Goal: Transaction & Acquisition: Purchase product/service

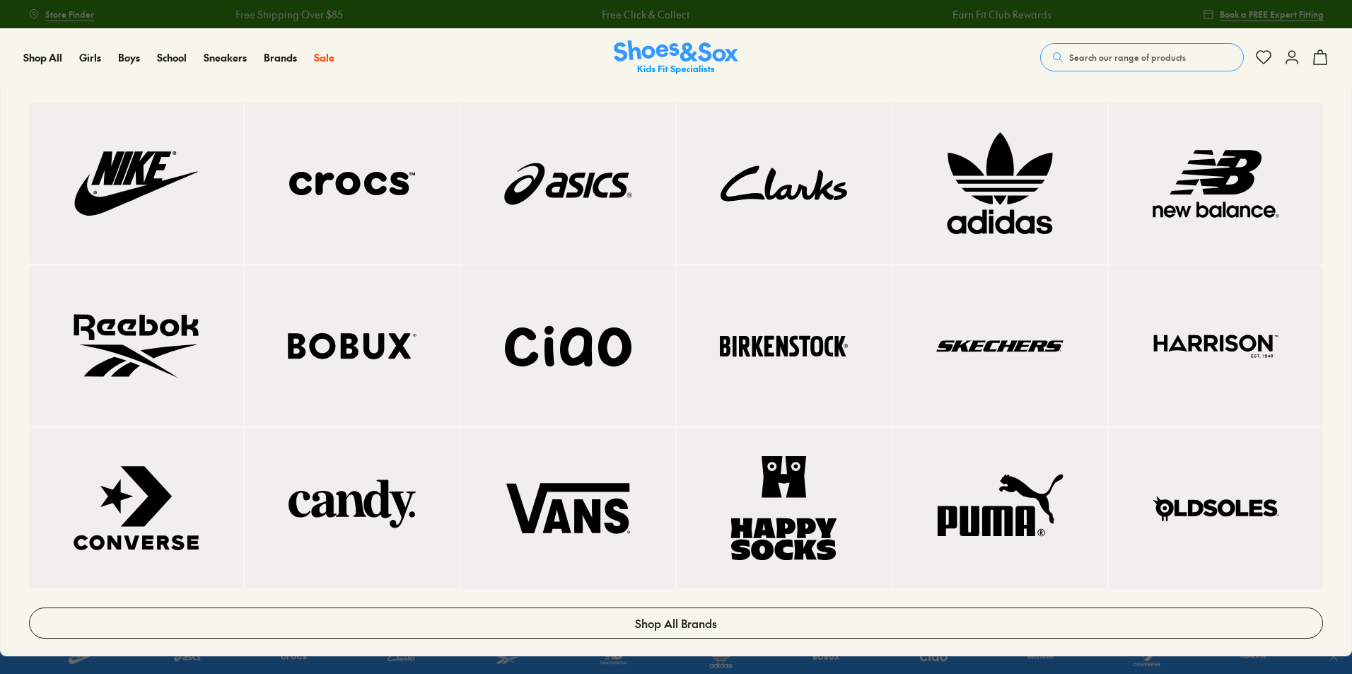
click at [781, 205] on img at bounding box center [784, 184] width 158 height 104
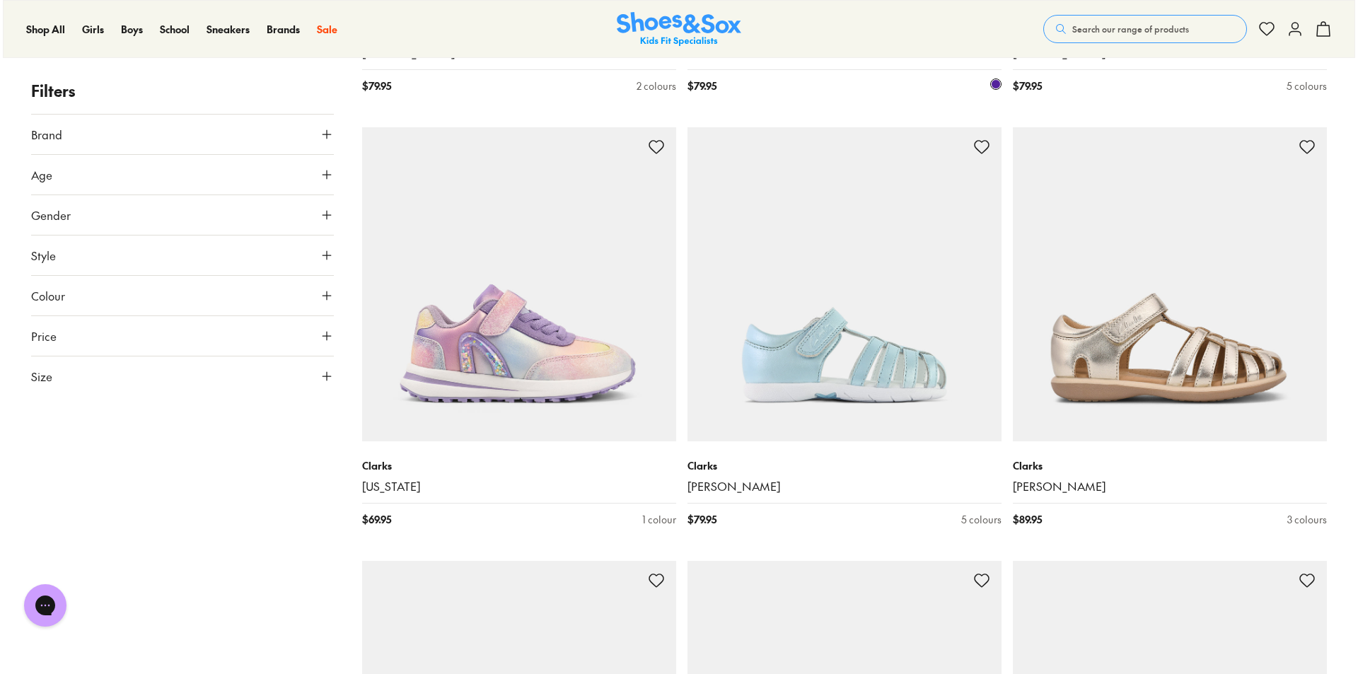
scroll to position [2340, 0]
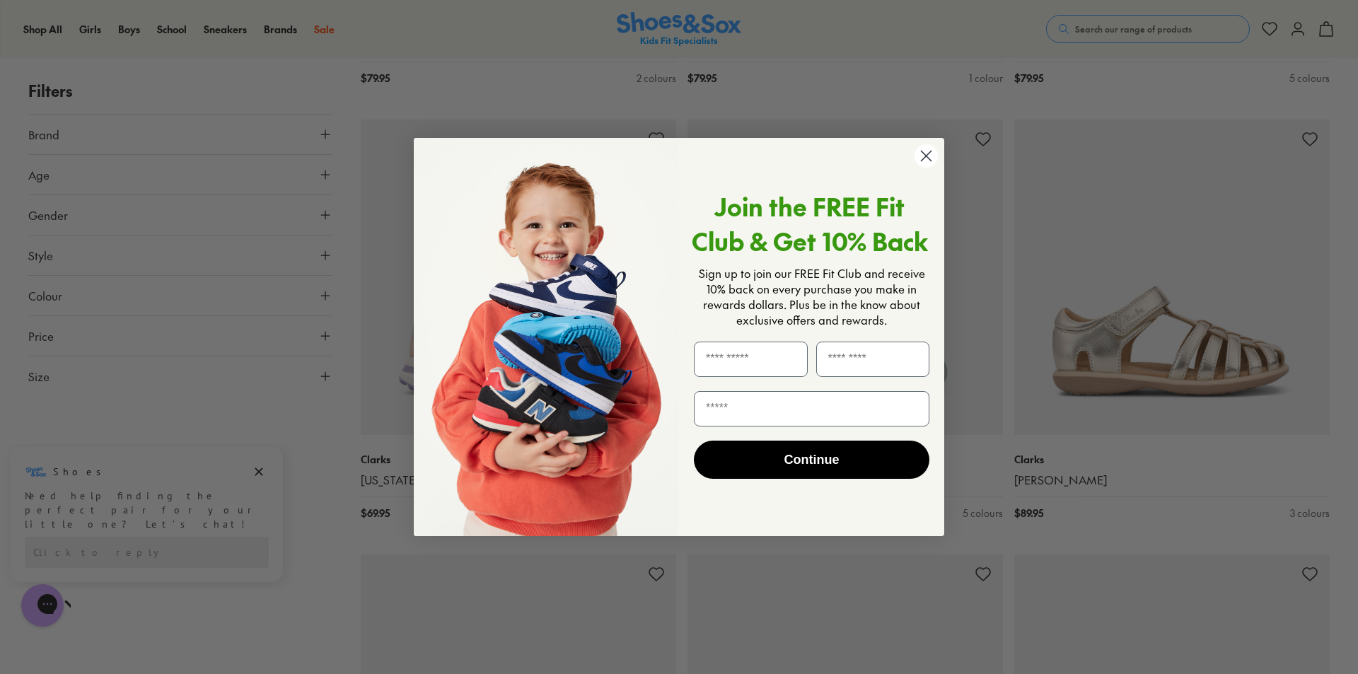
click at [927, 161] on circle "Close dialog" at bounding box center [925, 155] width 23 height 23
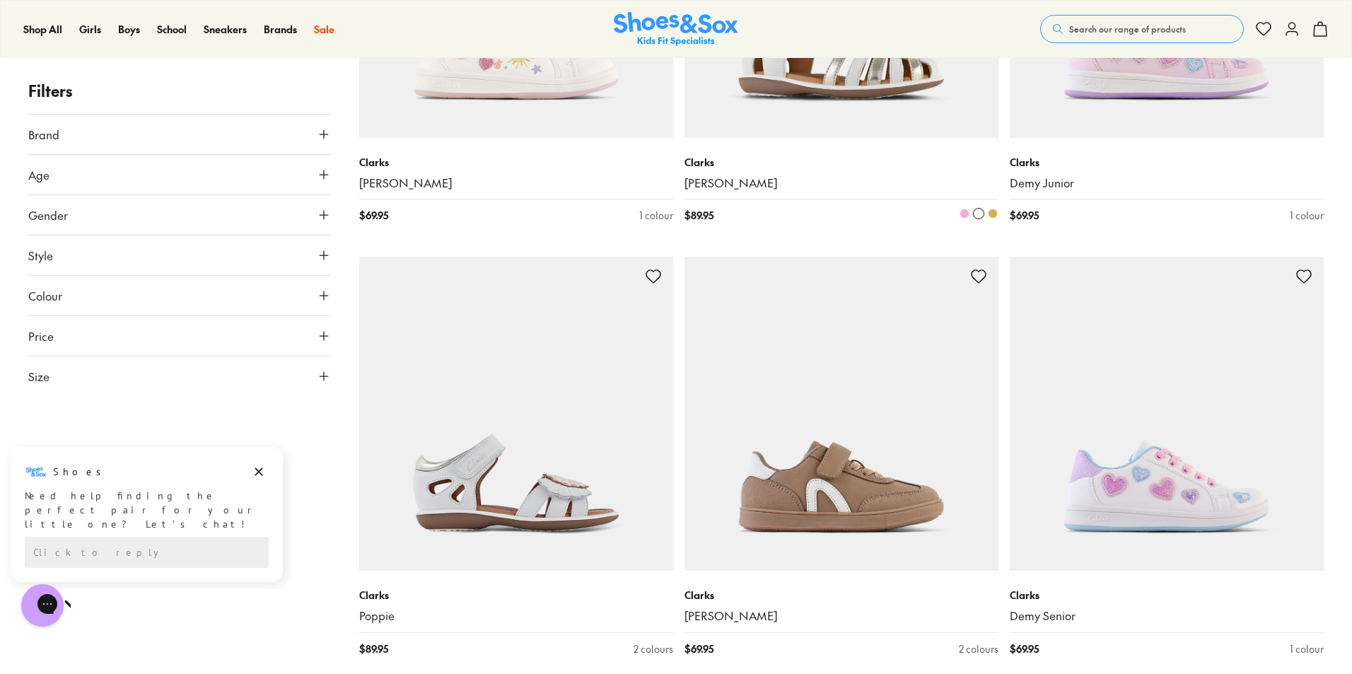
scroll to position [3111, 0]
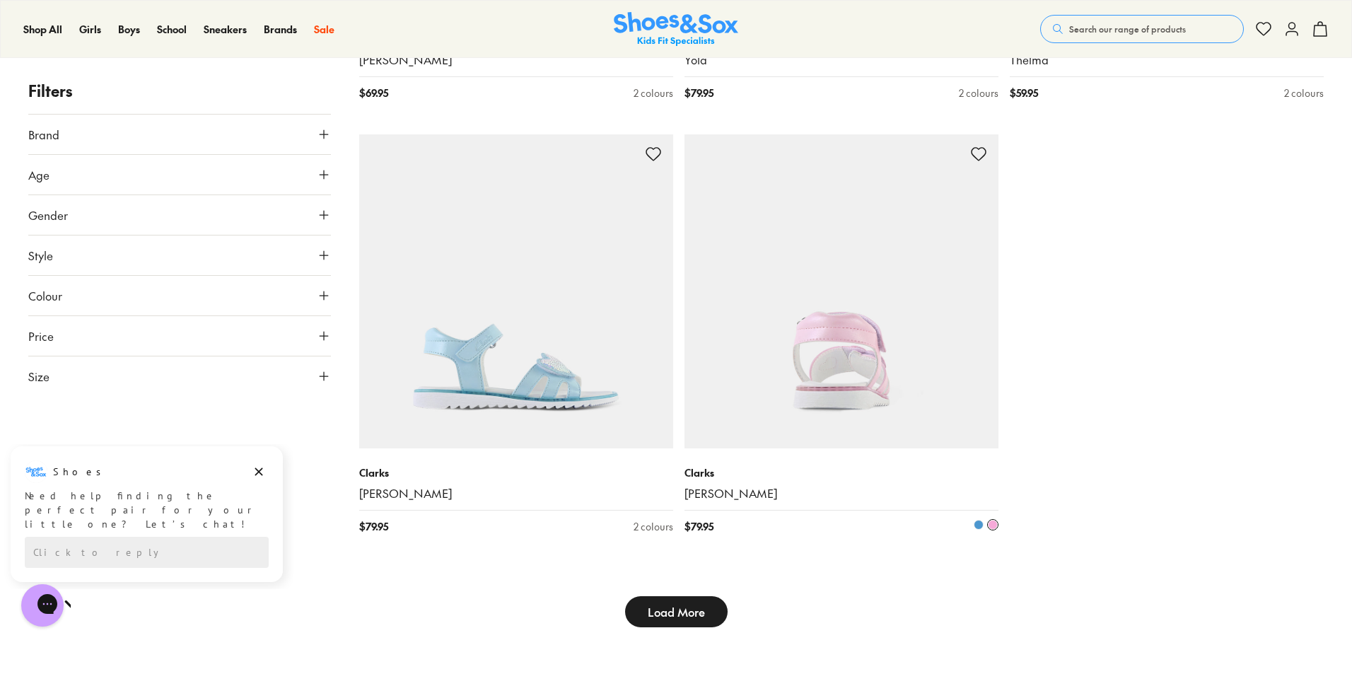
type input "***"
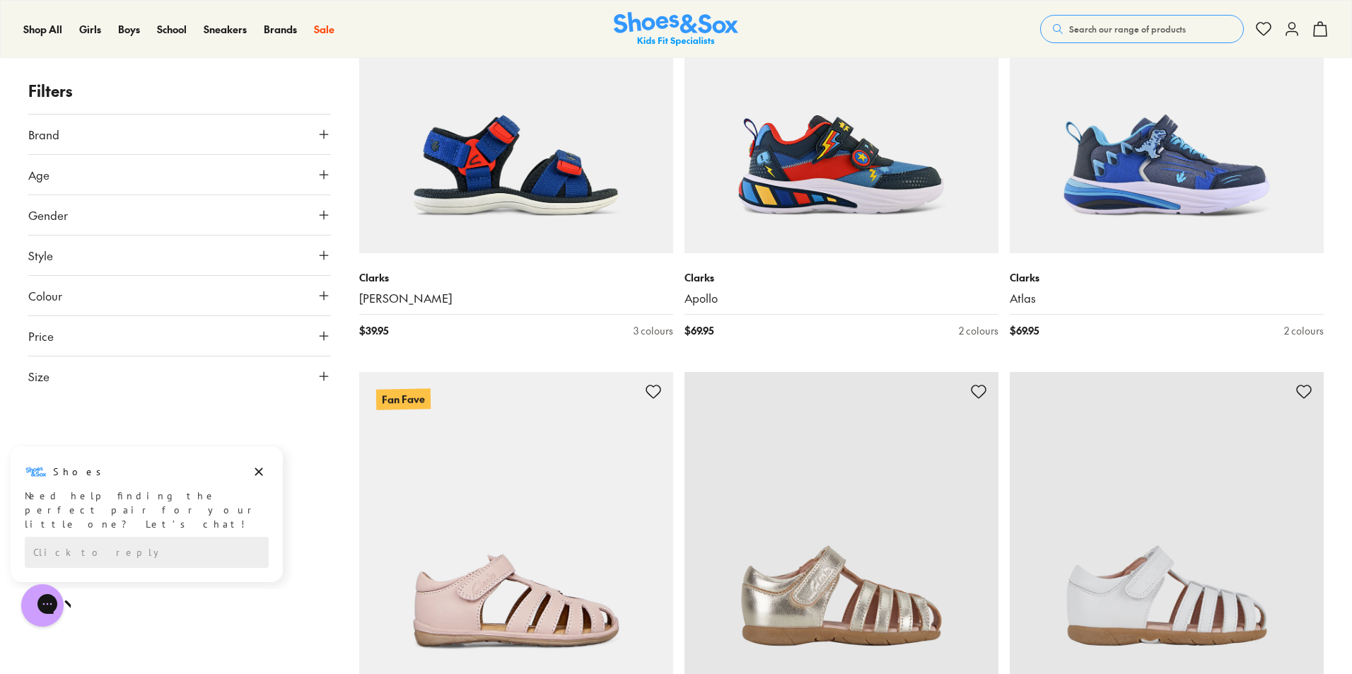
scroll to position [8626, 0]
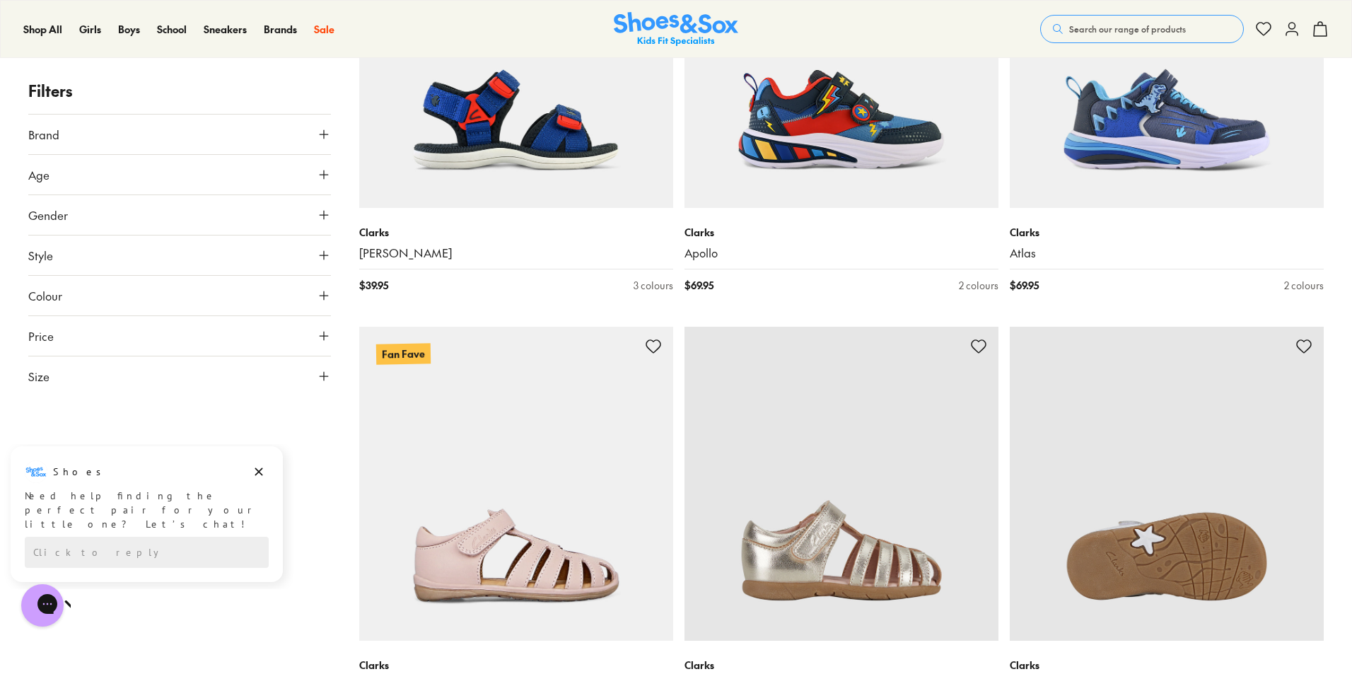
click at [1137, 544] on img at bounding box center [1167, 484] width 314 height 314
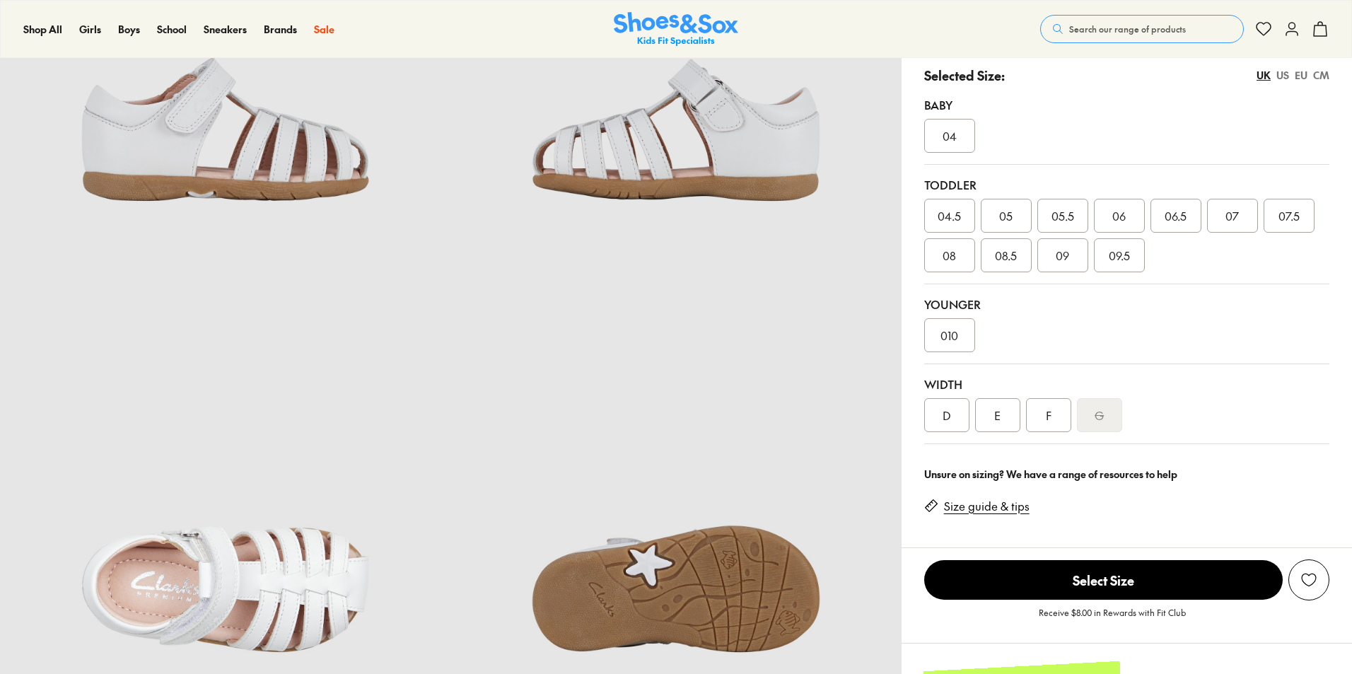
scroll to position [283, 0]
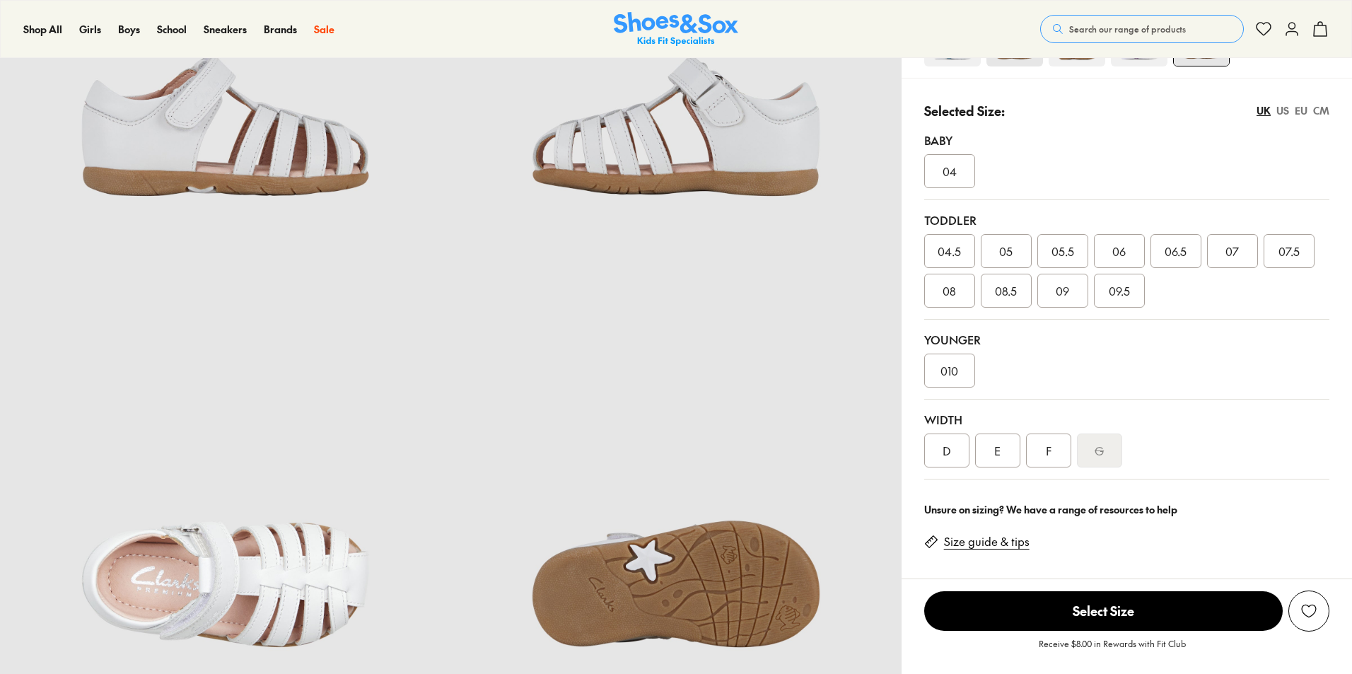
select select "*"
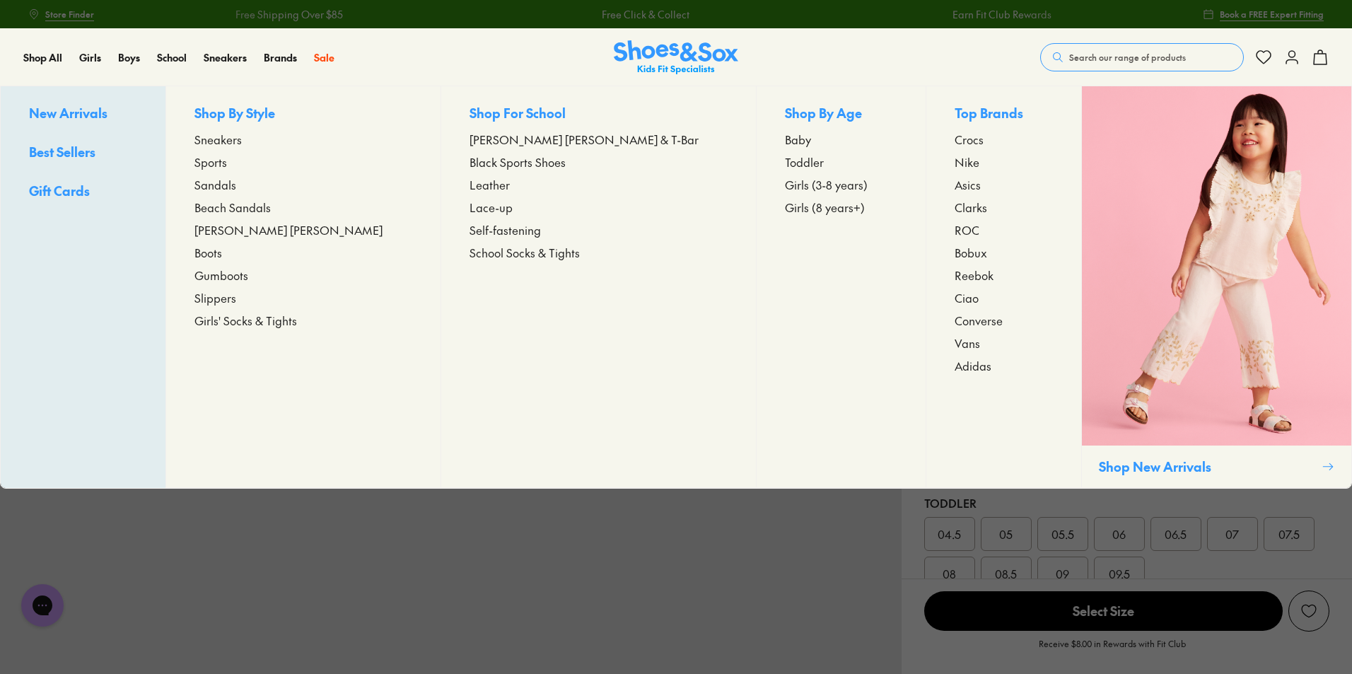
scroll to position [0, 0]
click at [236, 187] on span "Sandals" at bounding box center [215, 184] width 42 height 17
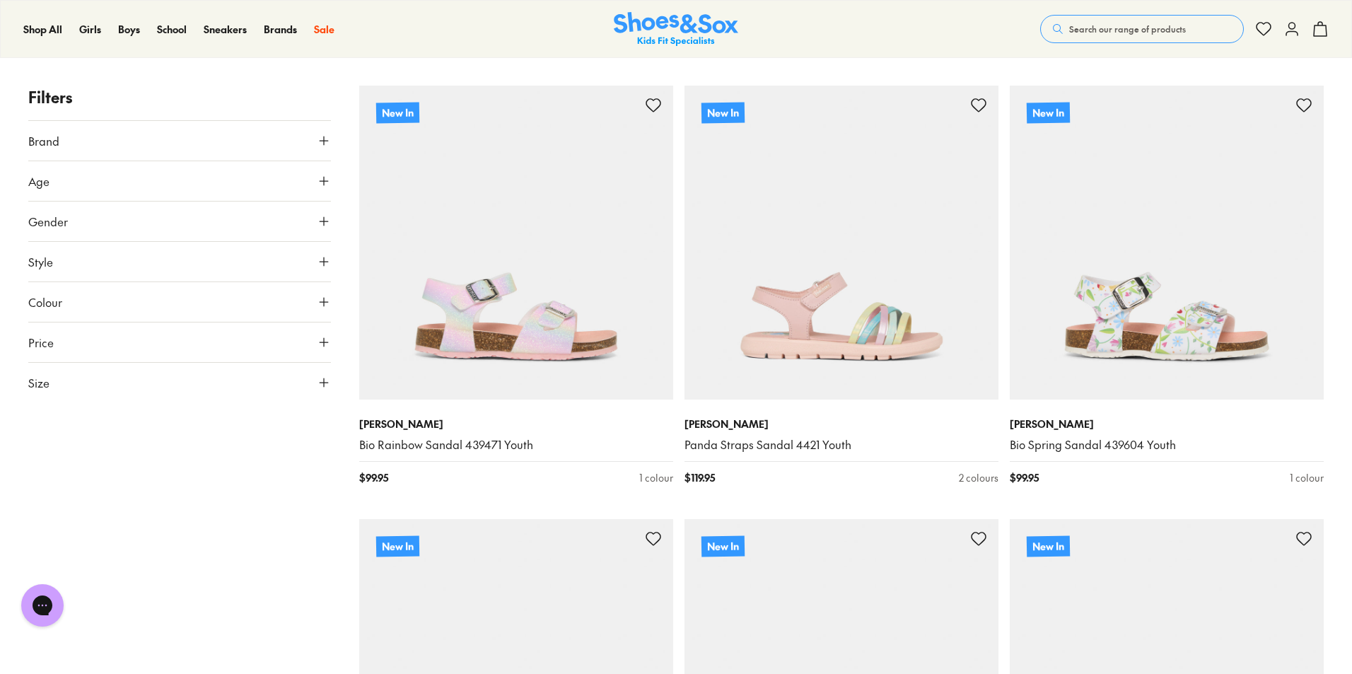
click at [324, 381] on use at bounding box center [324, 382] width 8 height 8
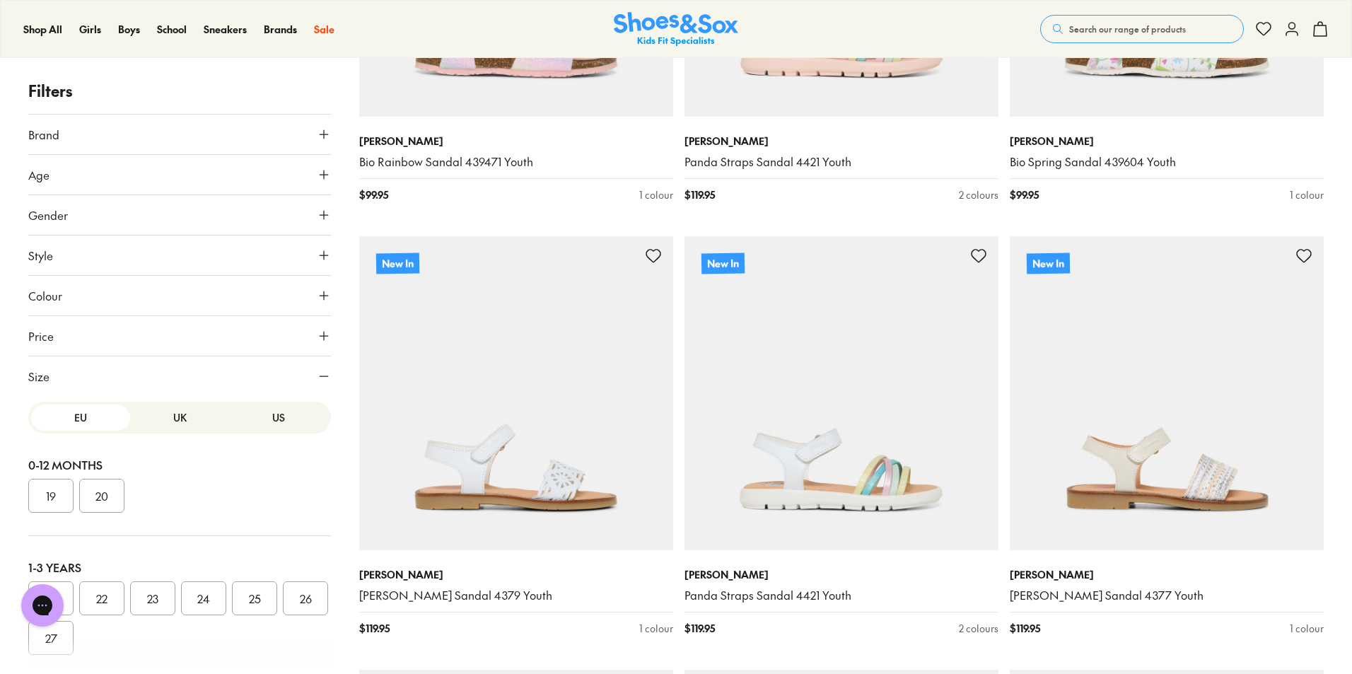
click at [257, 414] on button "US" at bounding box center [278, 417] width 99 height 26
click at [153, 441] on button "013" at bounding box center [152, 424] width 45 height 34
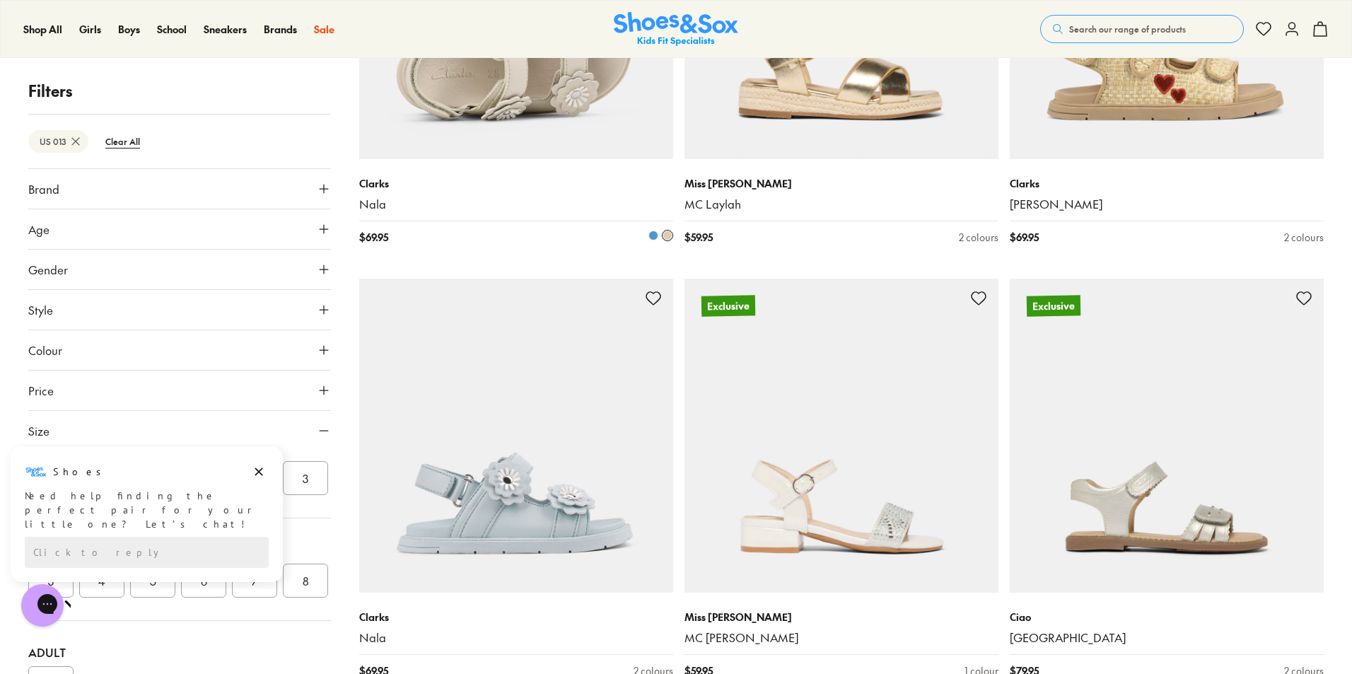
scroll to position [3937, 0]
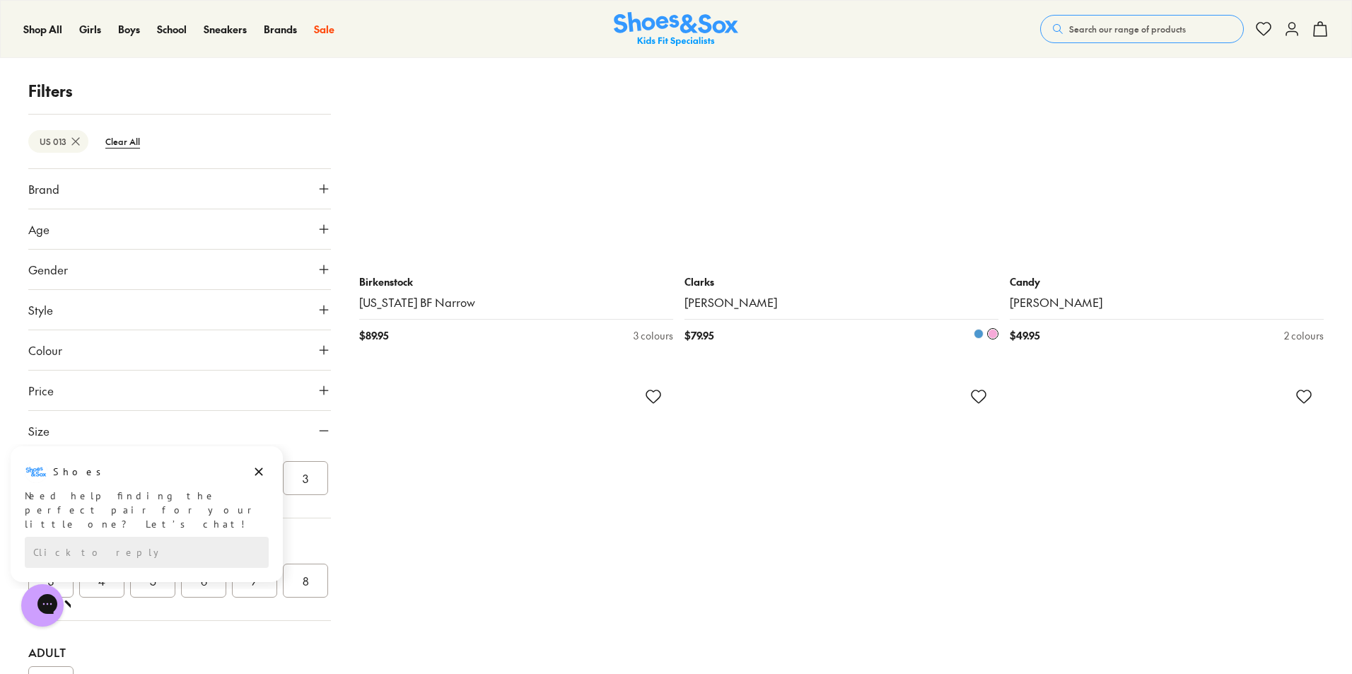
scroll to position [8674, 0]
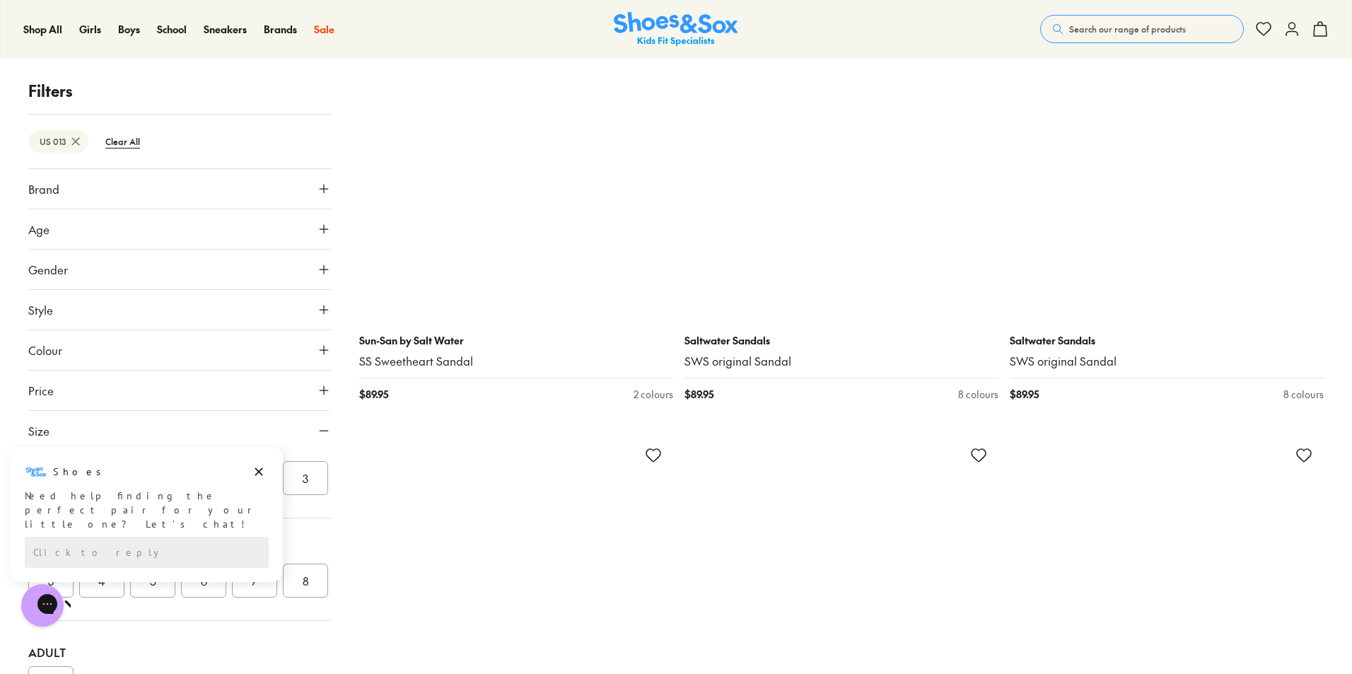
scroll to position [11998, 0]
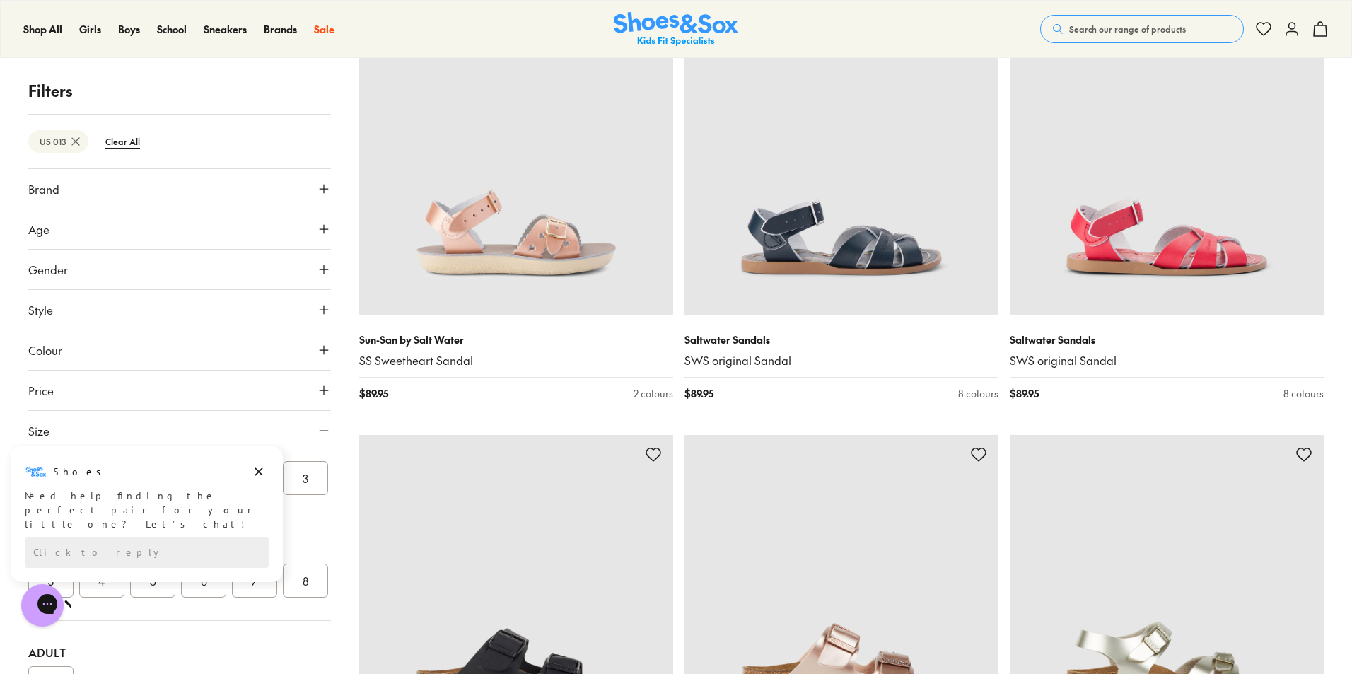
click at [59, 262] on span "Gender" at bounding box center [48, 269] width 40 height 17
click at [168, 308] on label "Girls" at bounding box center [179, 311] width 99 height 26
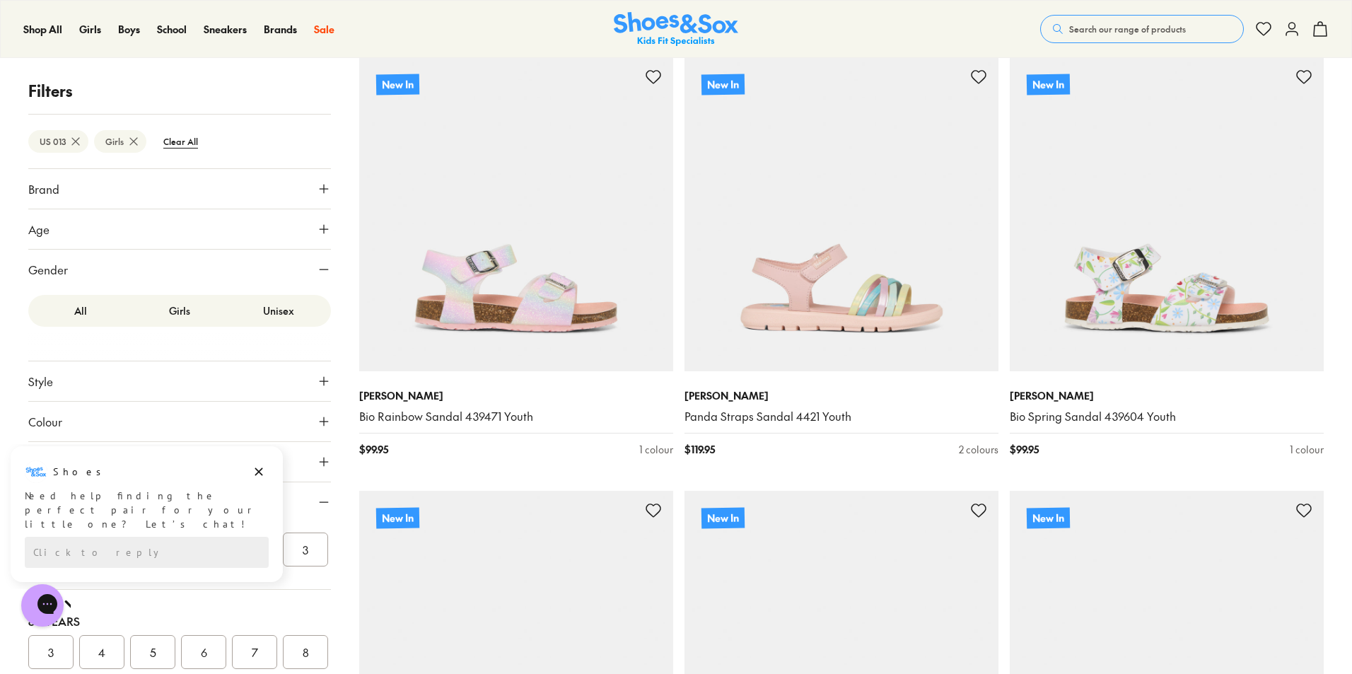
scroll to position [283, 0]
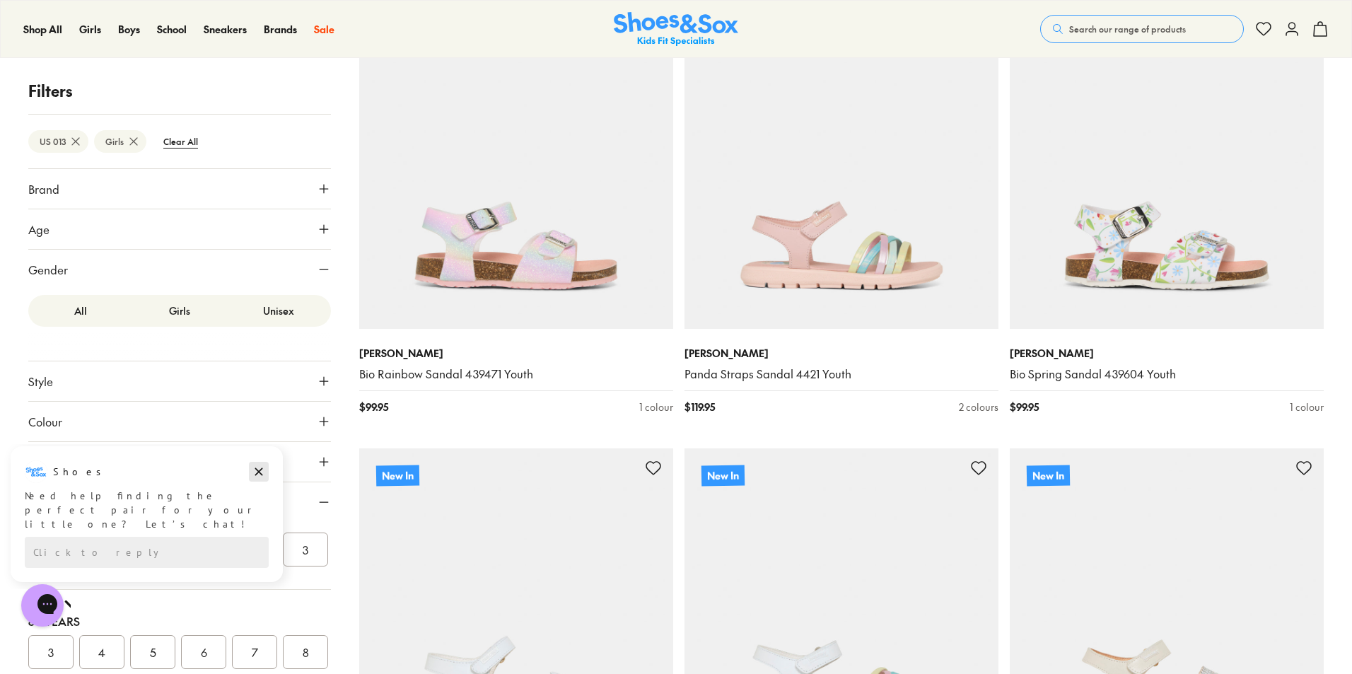
drag, startPoint x: 262, startPoint y: 471, endPoint x: 253, endPoint y: 902, distance: 431.4
click at [262, 471] on icon "Dismiss campaign" at bounding box center [259, 471] width 14 height 17
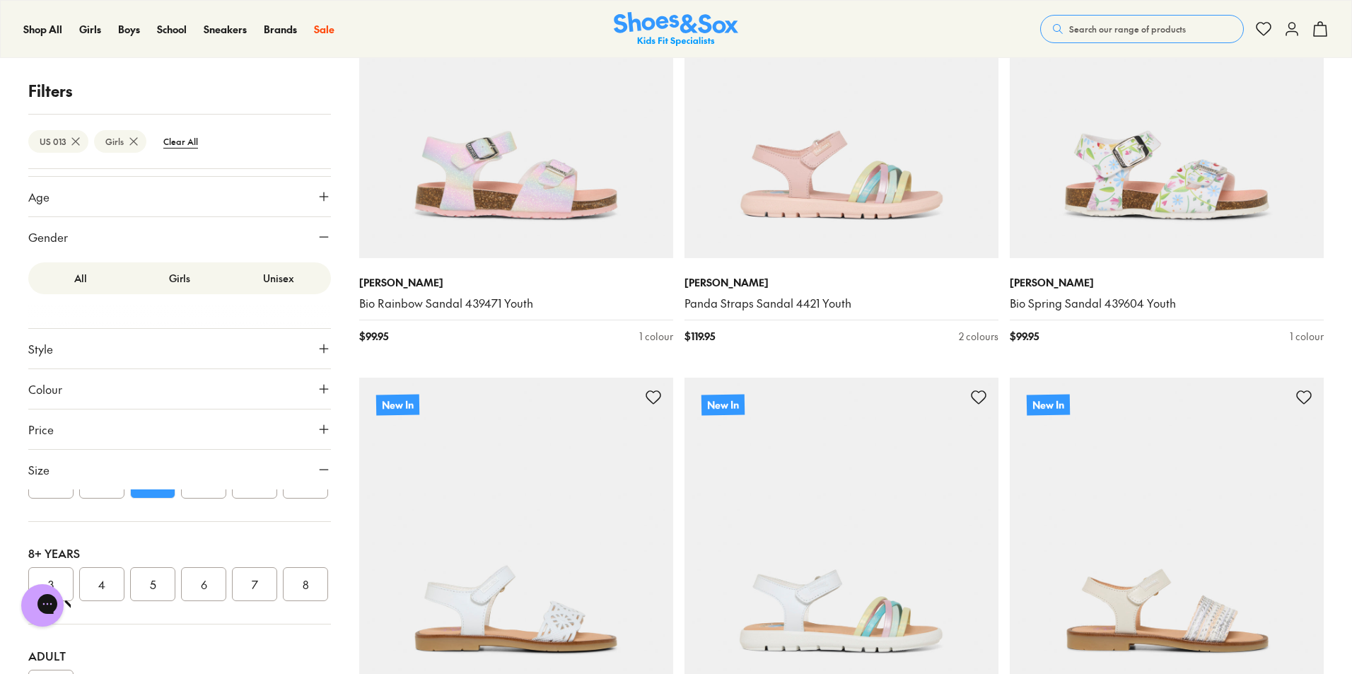
scroll to position [0, 0]
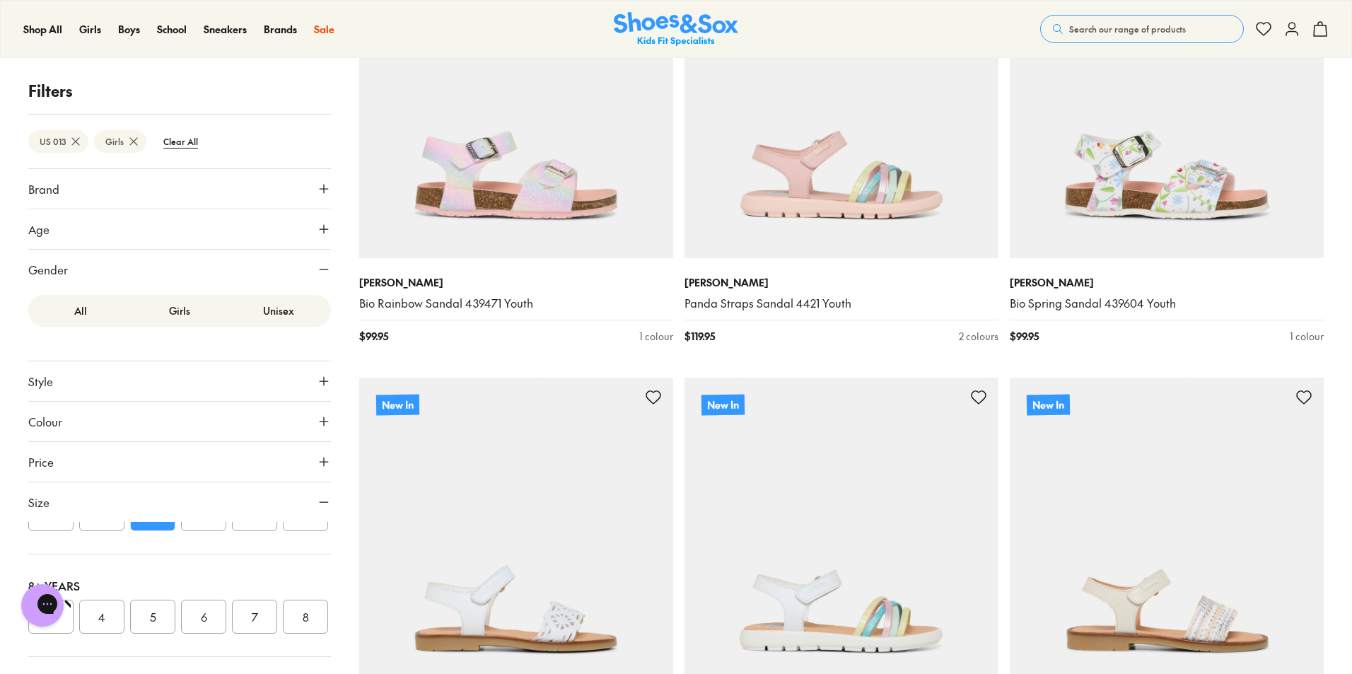
click at [317, 187] on icon at bounding box center [324, 189] width 14 height 14
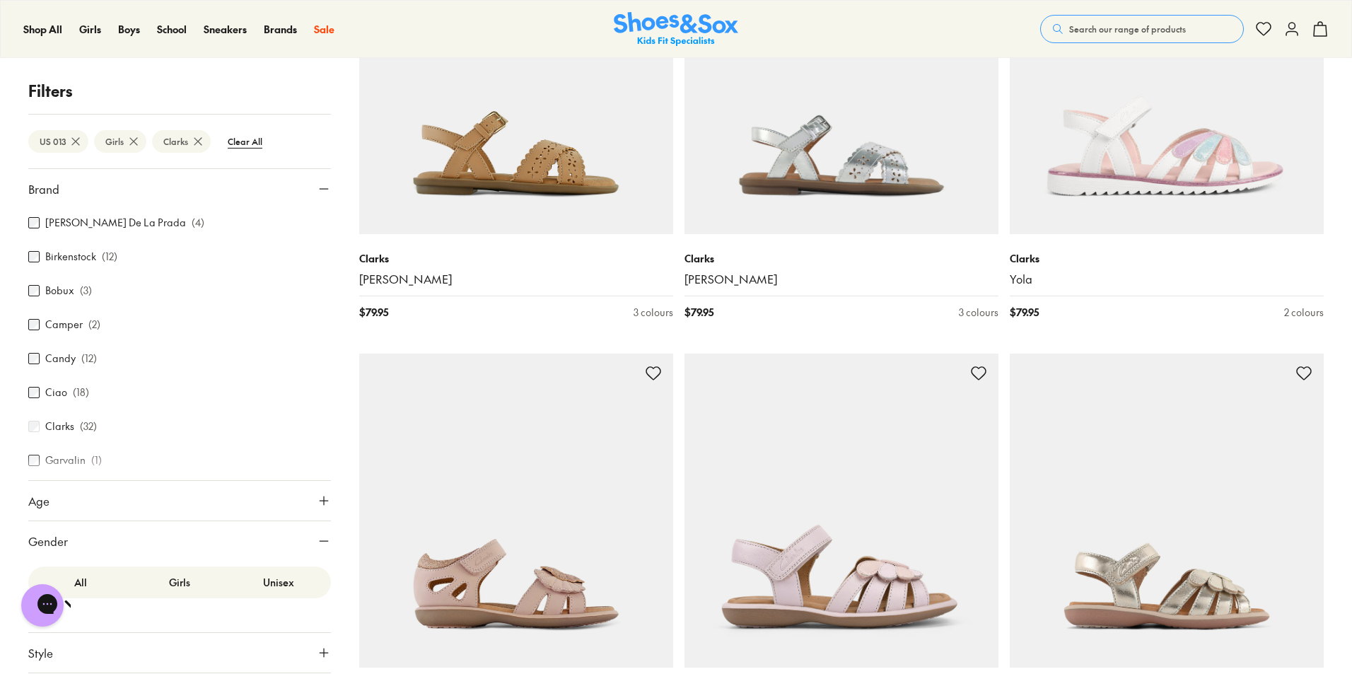
scroll to position [2859, 0]
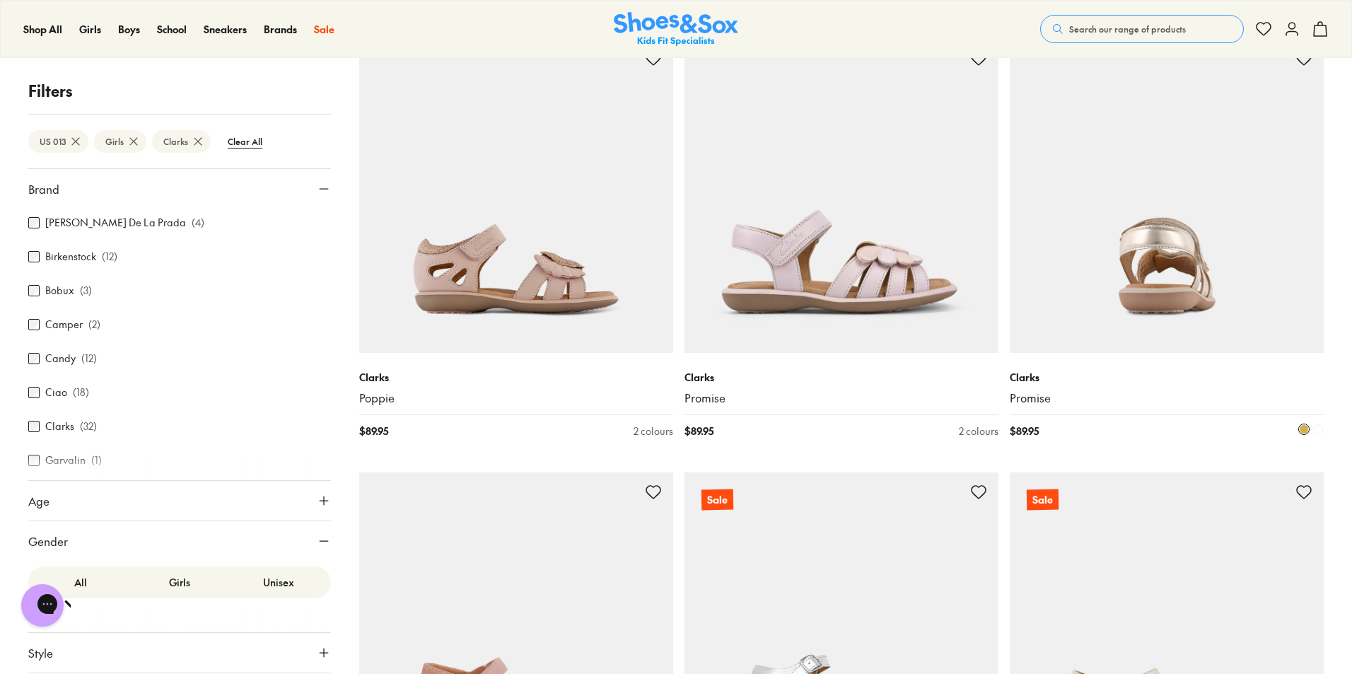
click at [1169, 284] on img at bounding box center [1167, 196] width 314 height 314
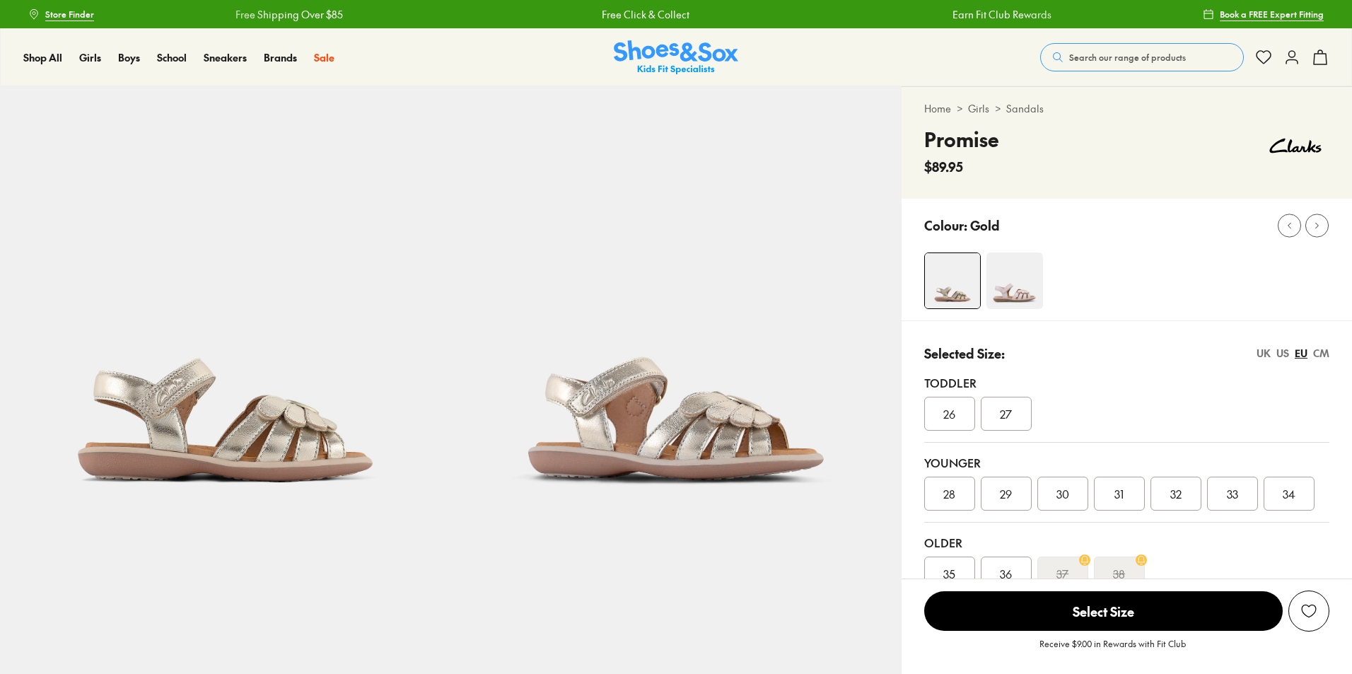
select select "*"
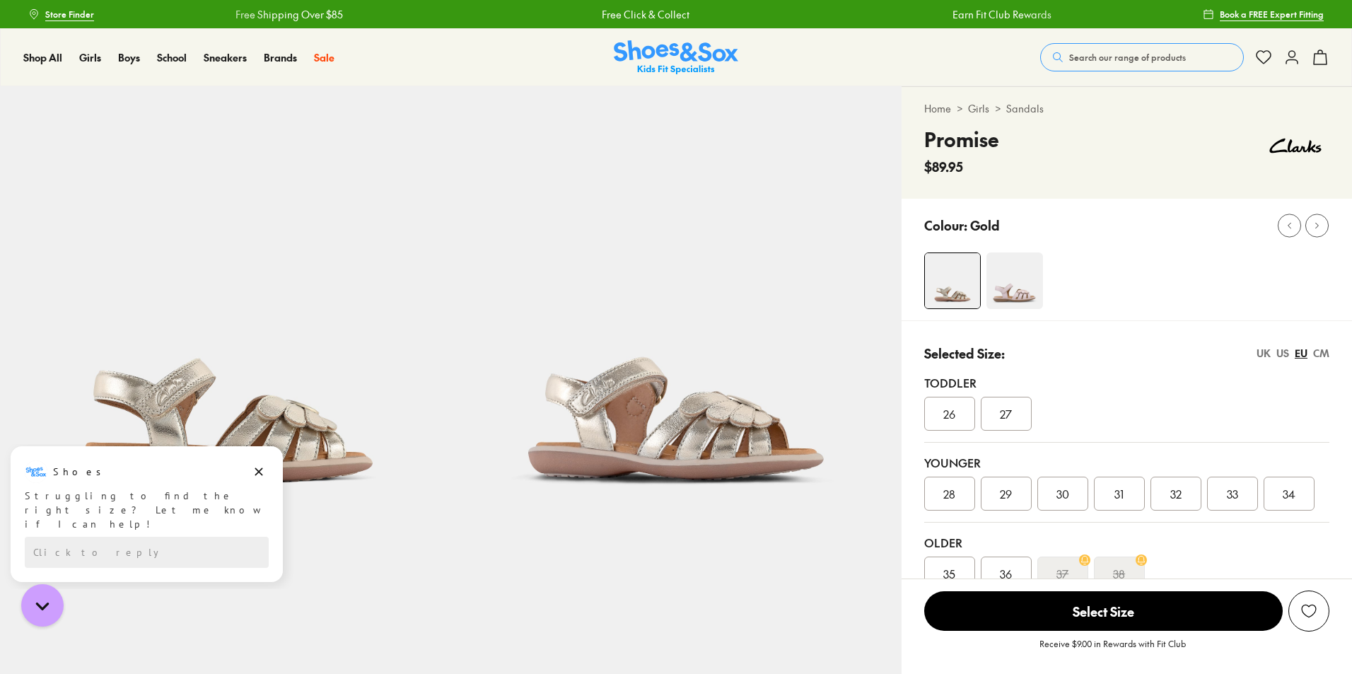
click at [1032, 268] on img at bounding box center [1014, 280] width 57 height 57
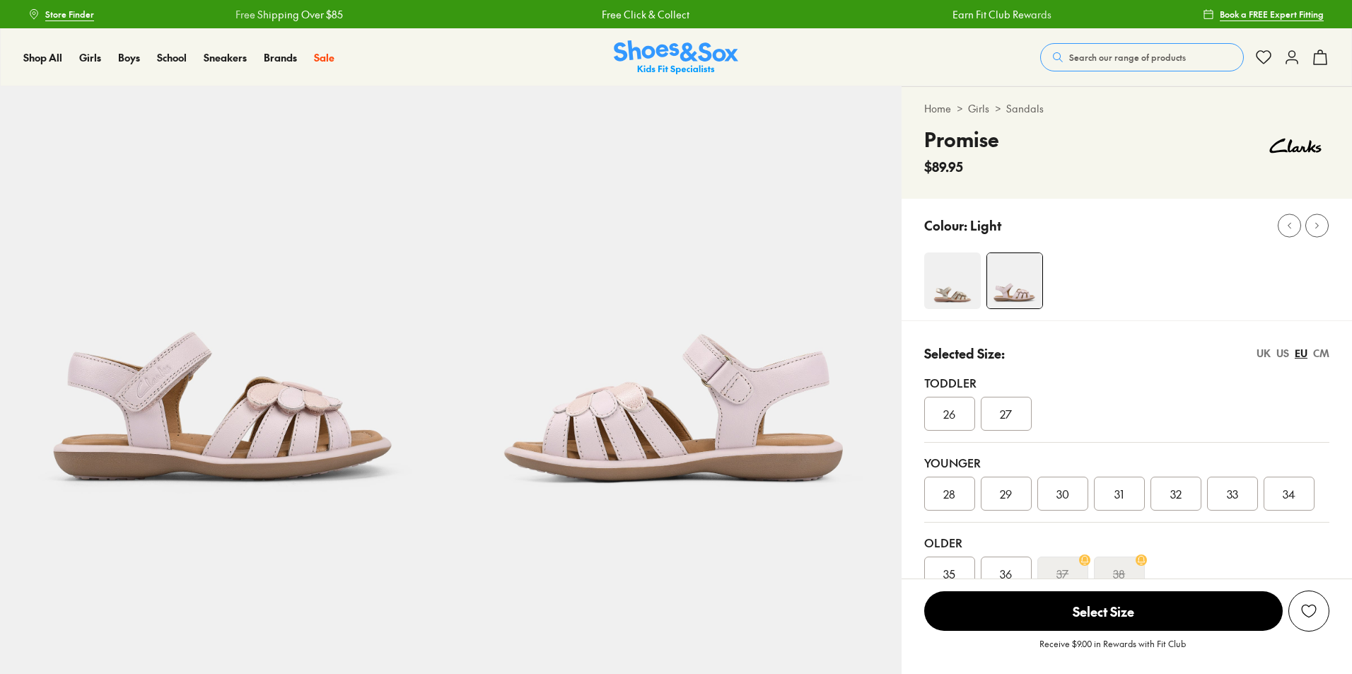
click at [950, 274] on img at bounding box center [952, 280] width 57 height 57
select select "*"
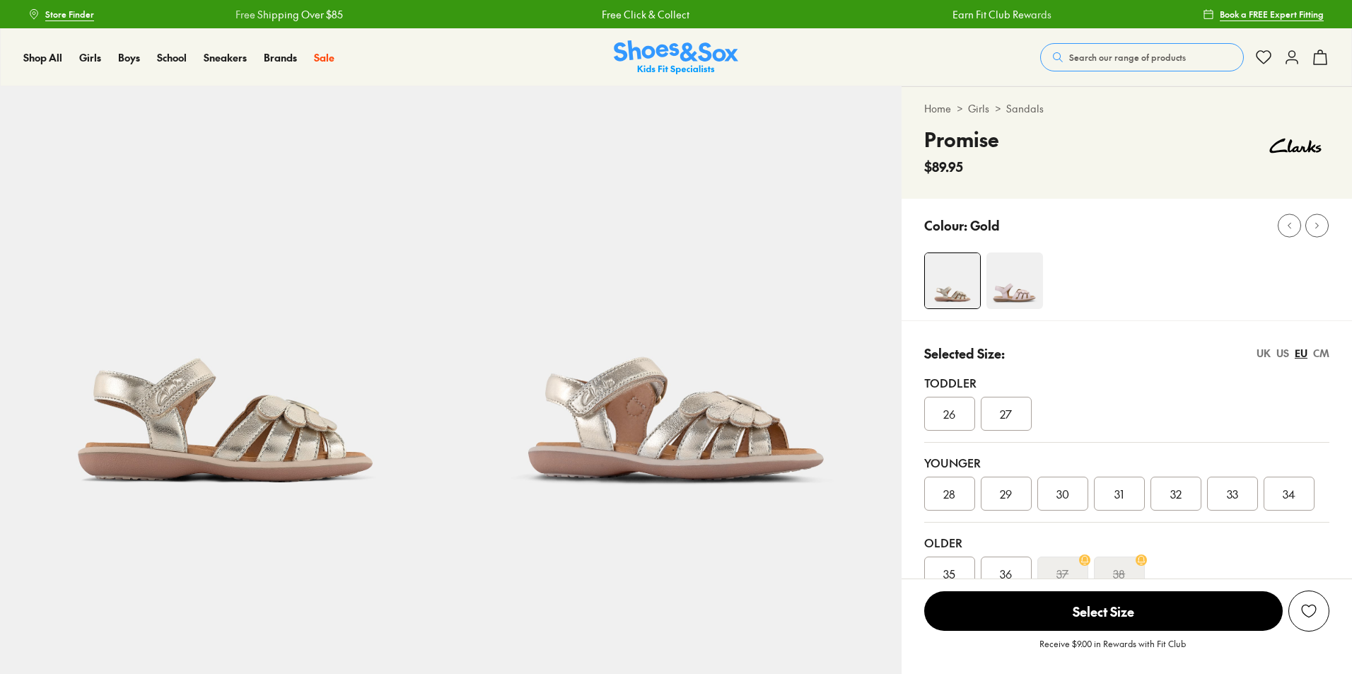
click at [1018, 266] on img at bounding box center [1014, 280] width 57 height 57
select select "*"
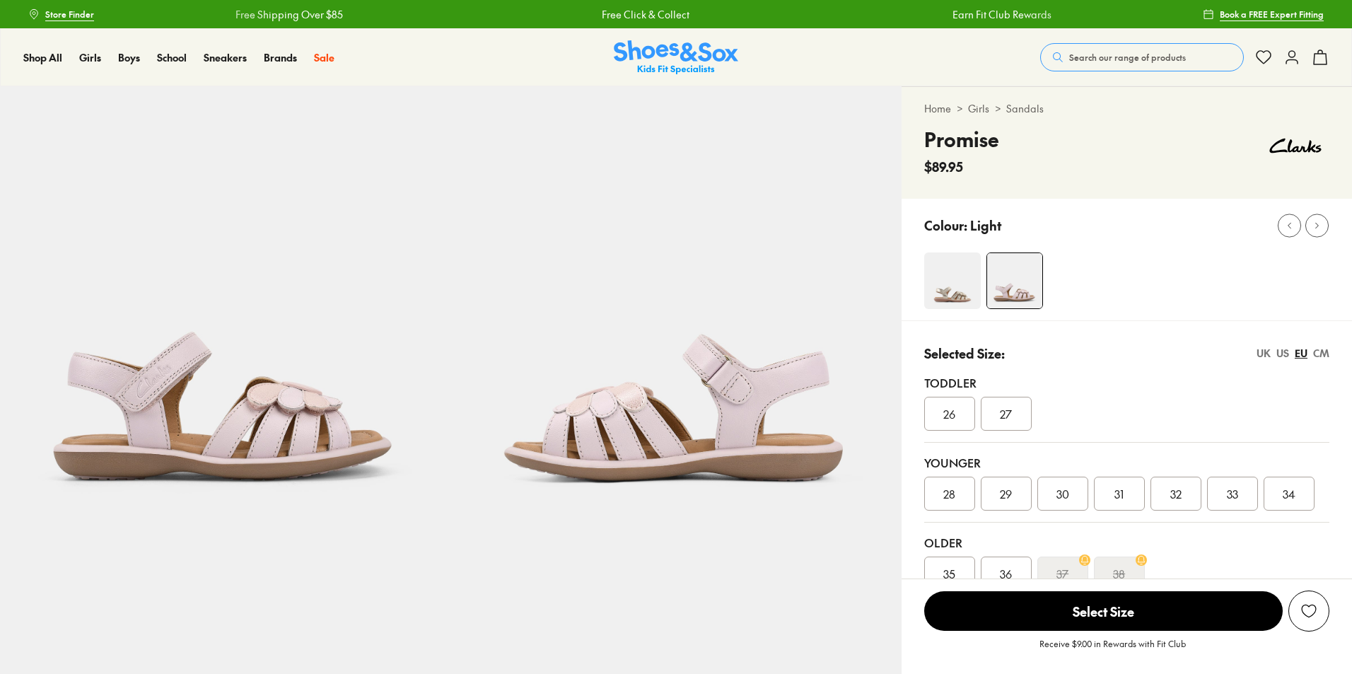
select select "*"
click at [1318, 226] on icon at bounding box center [1317, 225] width 11 height 11
click at [325, 413] on img at bounding box center [225, 311] width 450 height 450
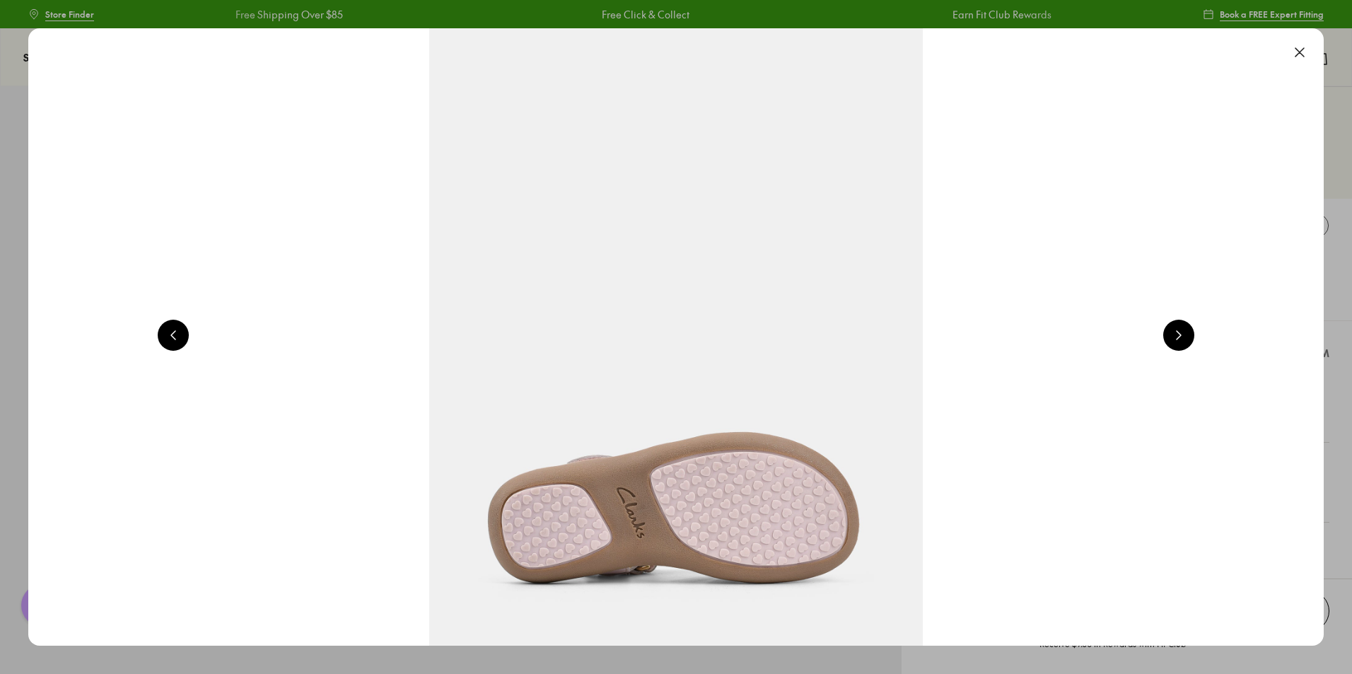
scroll to position [0, 1301]
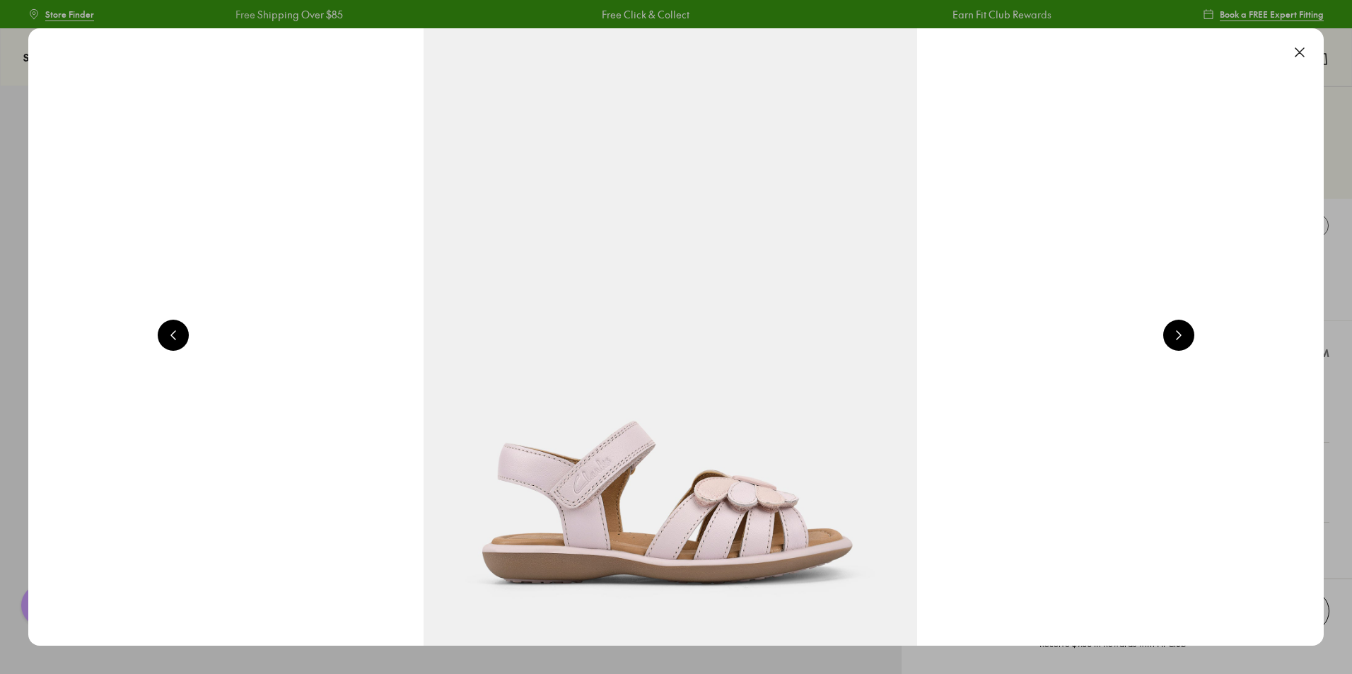
click at [689, 466] on img at bounding box center [670, 336] width 1295 height 617
click at [1302, 48] on button at bounding box center [1299, 52] width 31 height 31
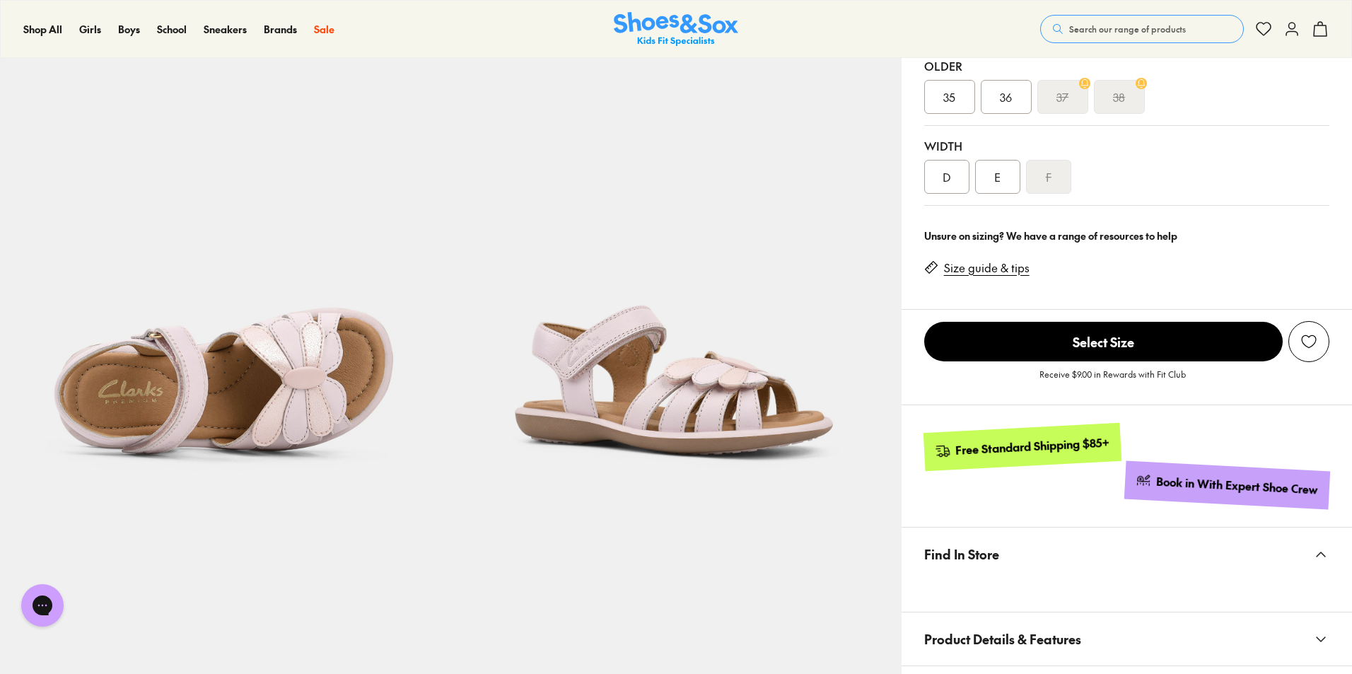
scroll to position [212, 0]
